Goal: Find specific page/section: Find specific page/section

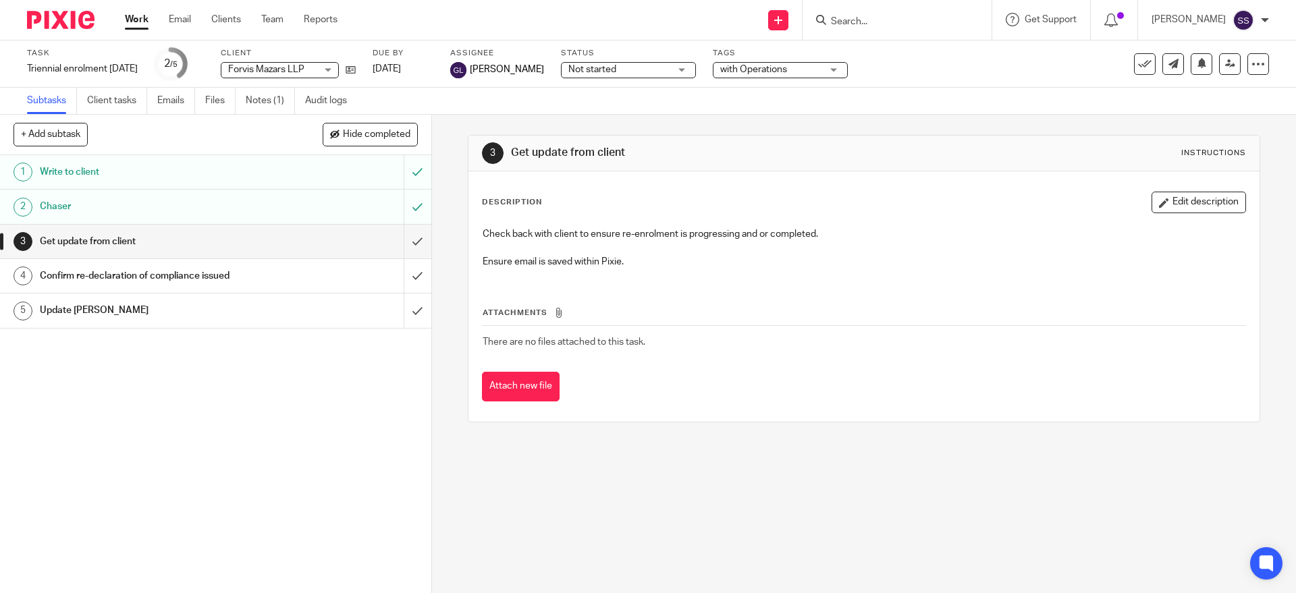
click at [913, 22] on input "Search" at bounding box center [889, 22] width 121 height 12
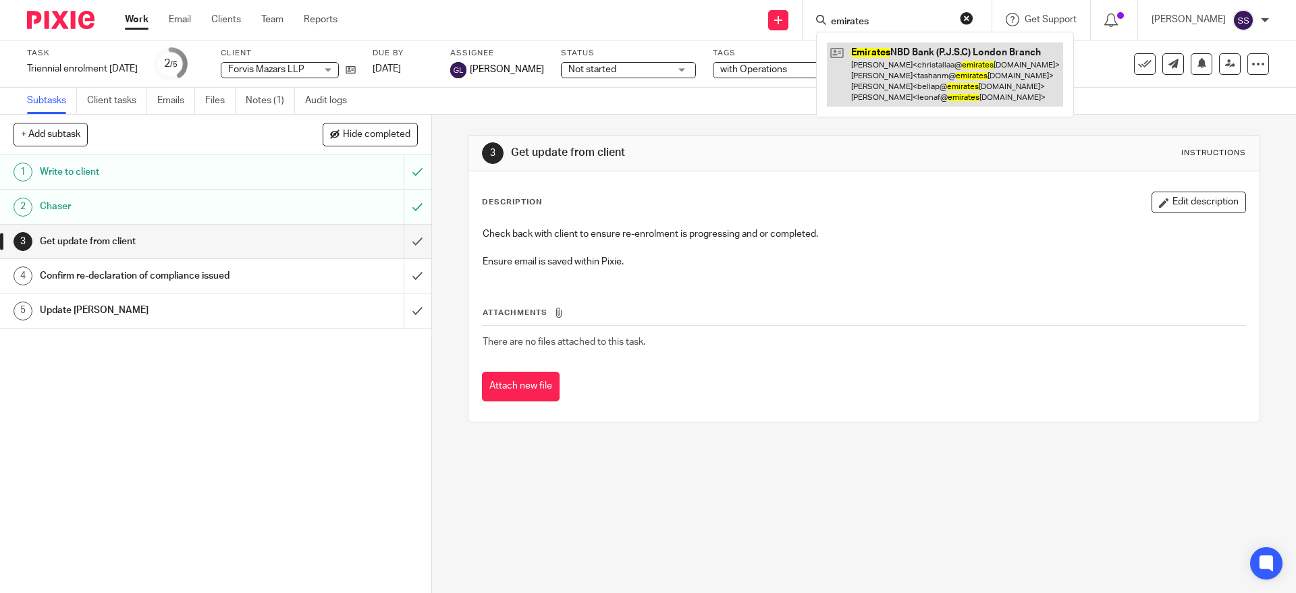
type input "emirates"
click at [919, 70] on link at bounding box center [945, 75] width 236 height 64
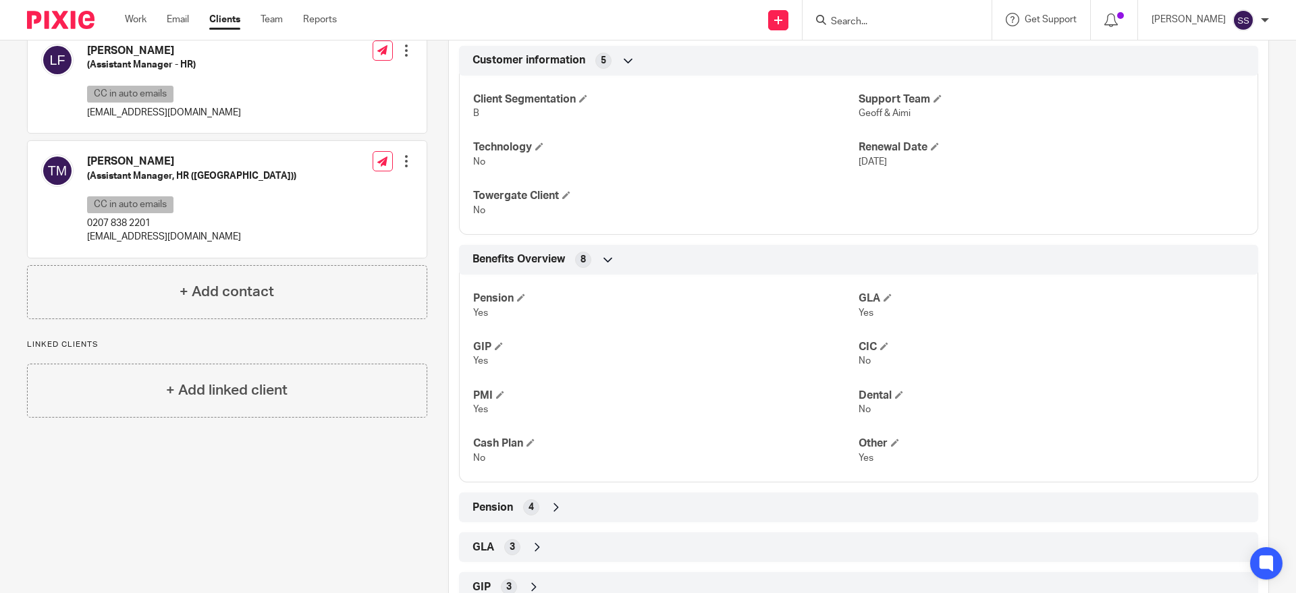
scroll to position [468, 0]
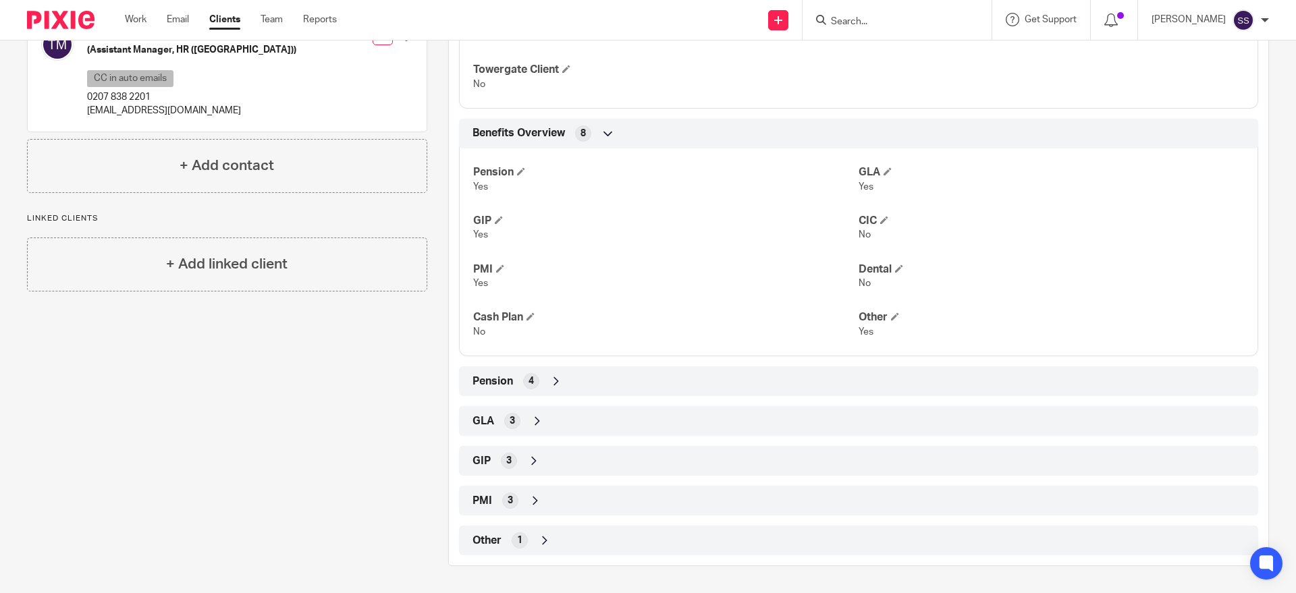
click at [506, 460] on span "3" at bounding box center [508, 460] width 5 height 13
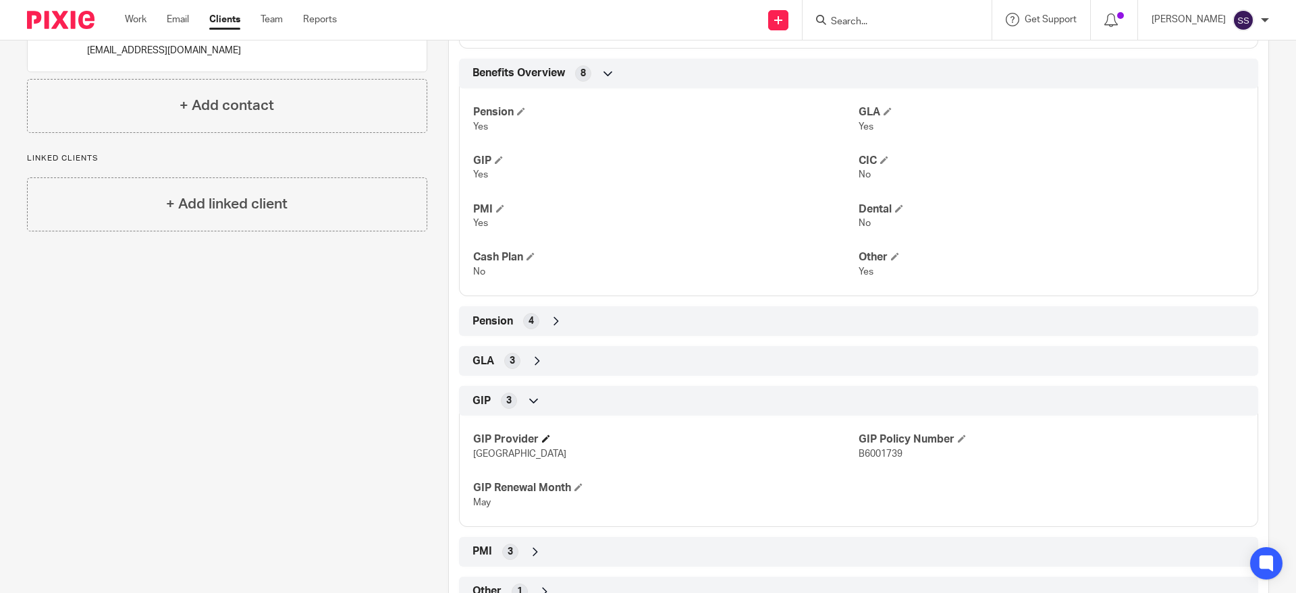
scroll to position [580, 0]
